Goal: Navigation & Orientation: Find specific page/section

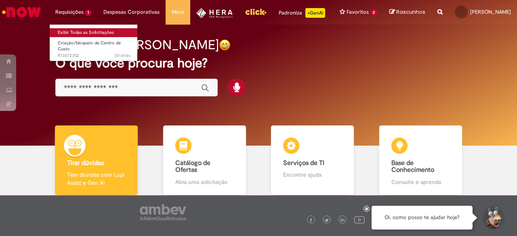
click at [83, 34] on link "Exibir Todas as Solicitações" at bounding box center [94, 32] width 89 height 9
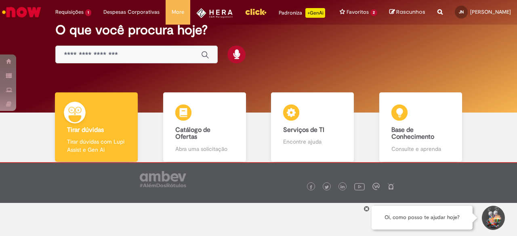
scroll to position [34, 0]
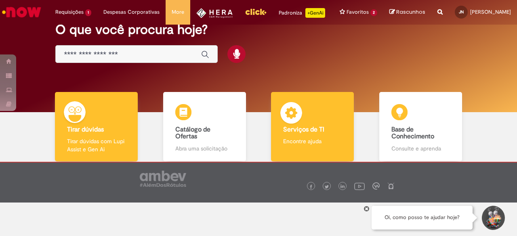
click at [296, 122] on img at bounding box center [291, 114] width 24 height 24
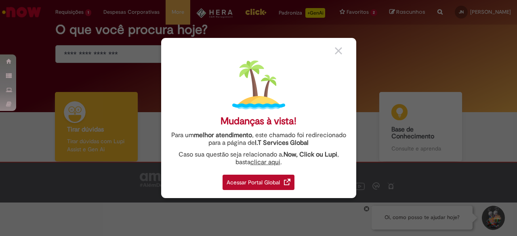
click at [259, 182] on div "Acessar Portal Global" at bounding box center [259, 182] width 72 height 15
